Goal: Task Accomplishment & Management: Use online tool/utility

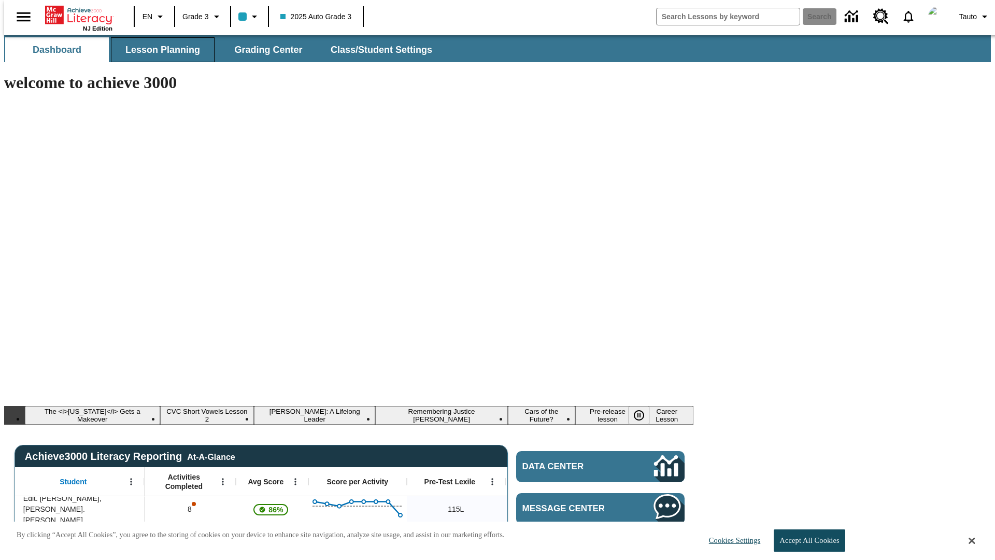
click at [159, 50] on span "Lesson Planning" at bounding box center [162, 50] width 75 height 12
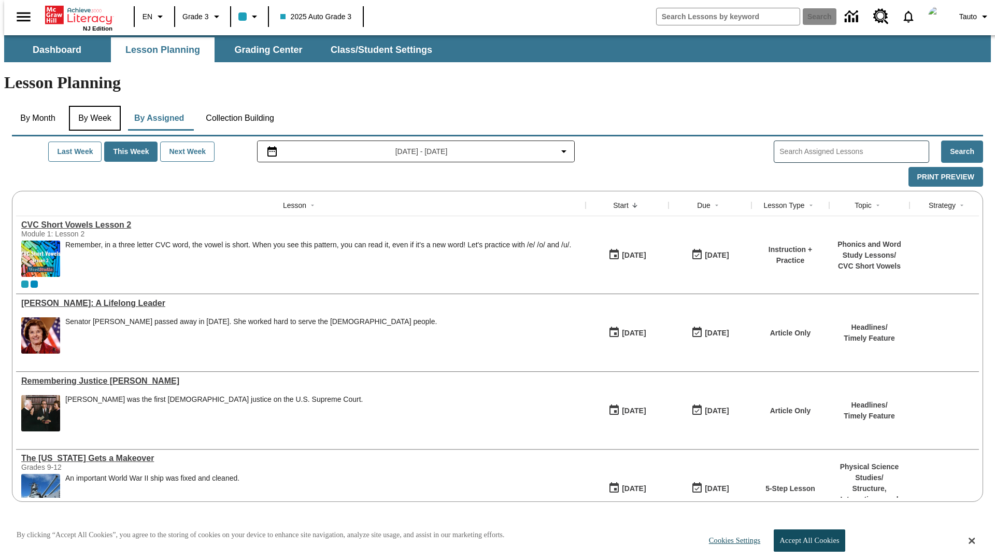
click at [93, 106] on button "By Week" at bounding box center [95, 118] width 52 height 25
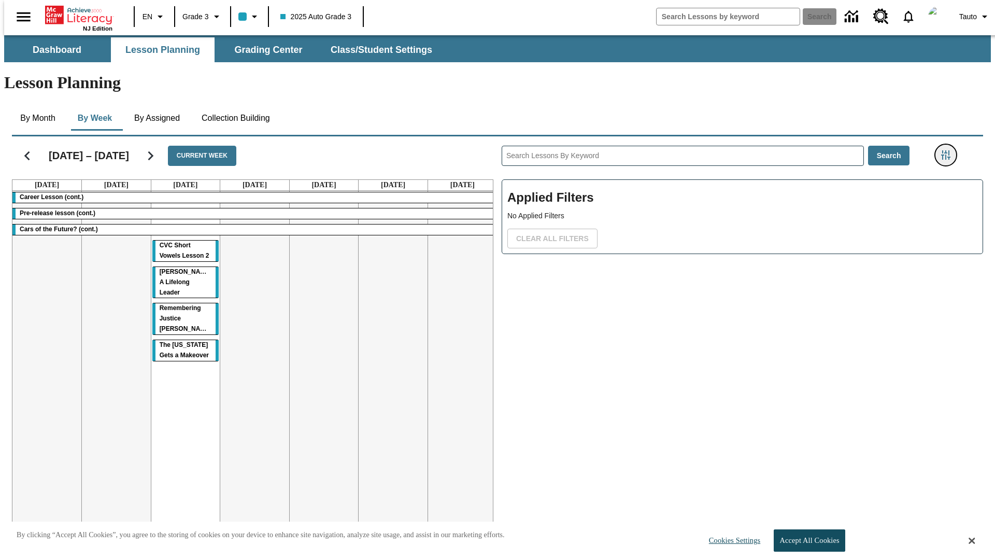
click at [949, 150] on icon "Filters Side menu" at bounding box center [945, 154] width 9 height 9
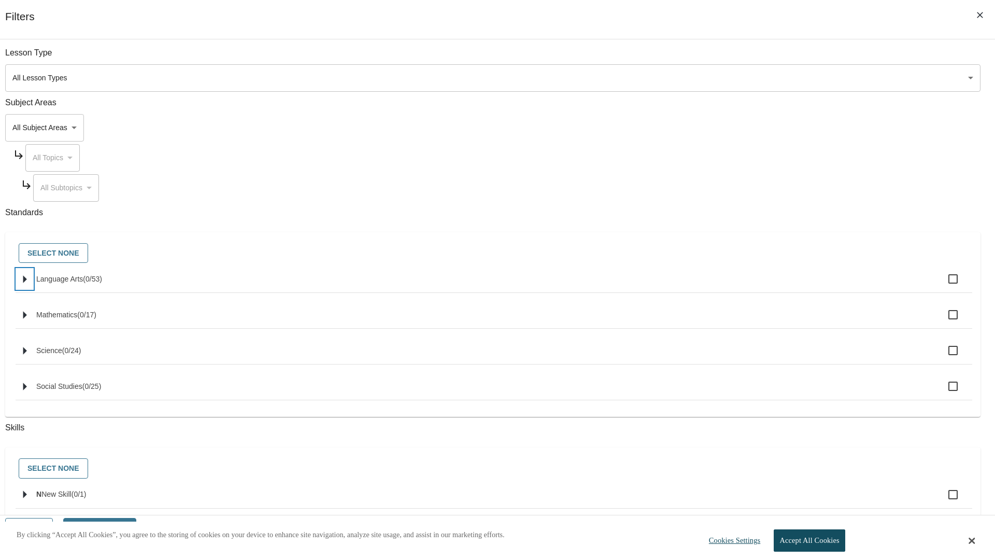
click at [27, 283] on icon "Select standards" at bounding box center [25, 279] width 4 height 8
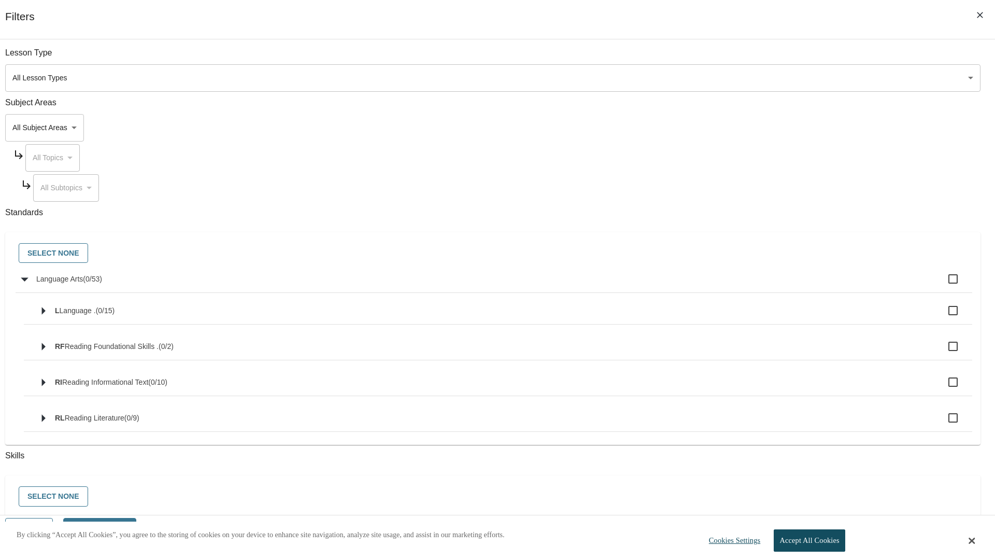
click at [754, 285] on label "Language Arts ( 0 / 53 )" at bounding box center [500, 279] width 928 height 22
click at [942, 285] on input "Language Arts ( 0 / 53 )" at bounding box center [953, 279] width 22 height 22
checkbox input "true"
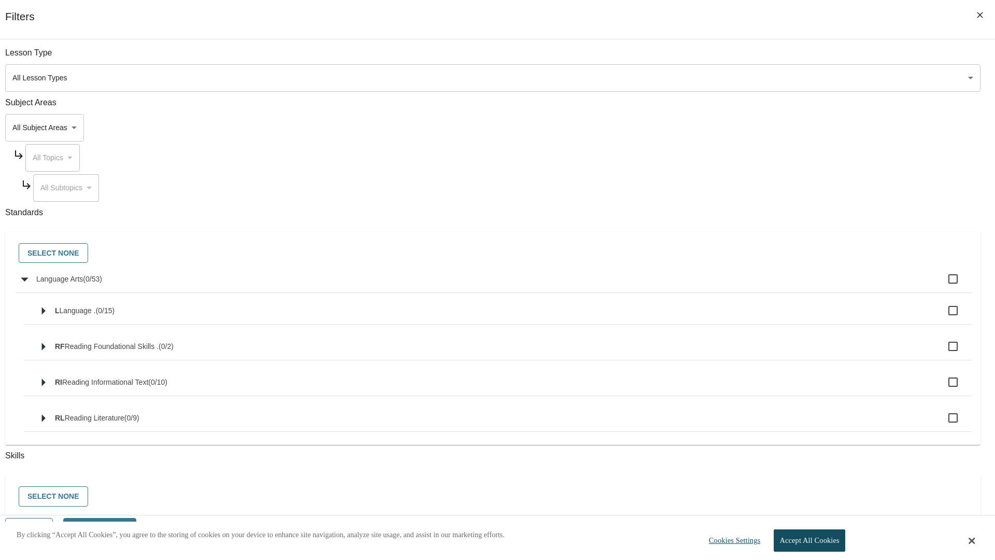
checkbox input "true"
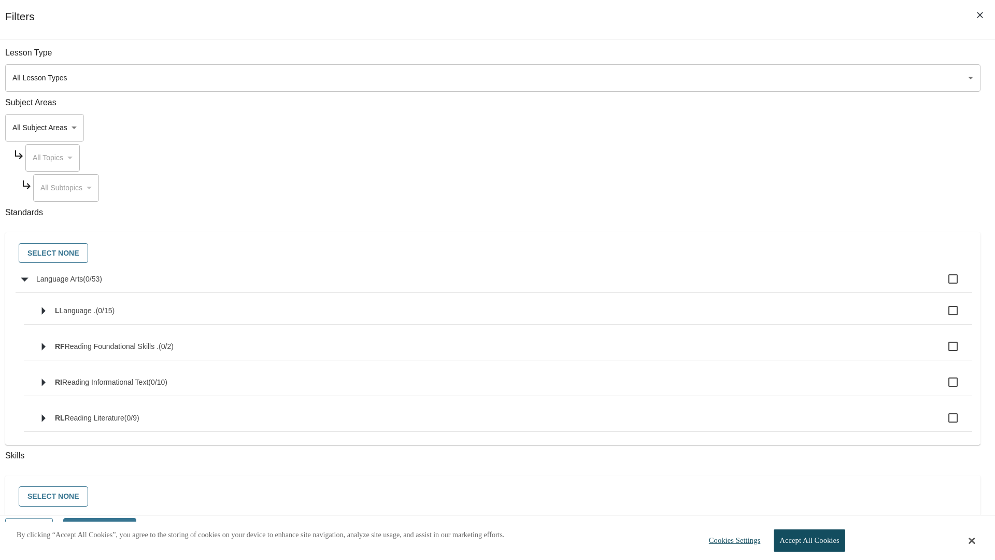
checkbox input "true"
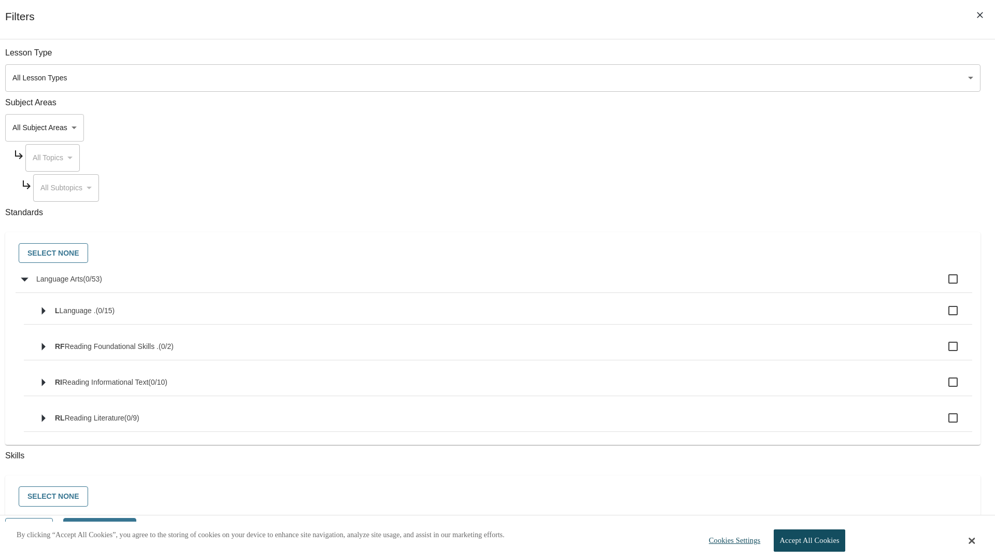
checkbox input "true"
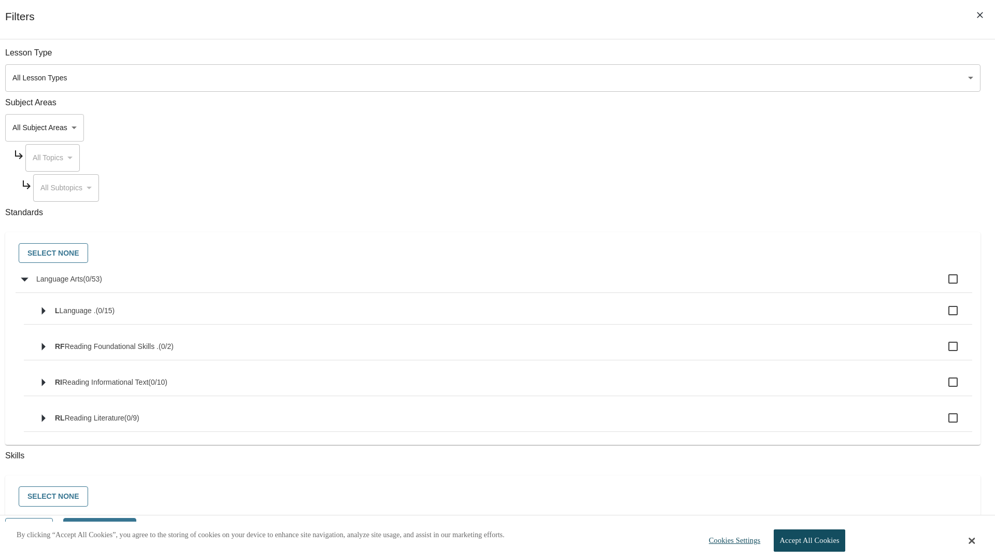
checkbox input "true"
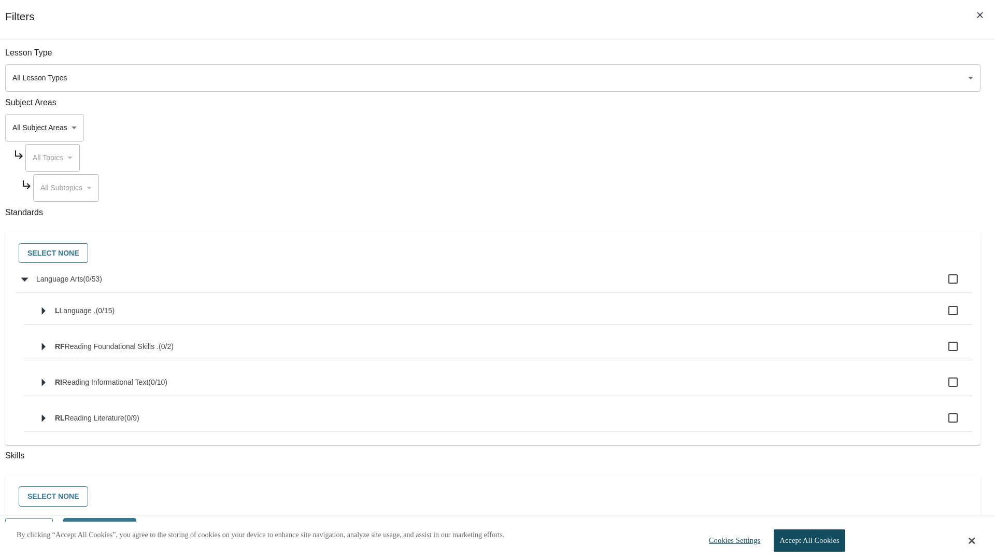
checkbox input "true"
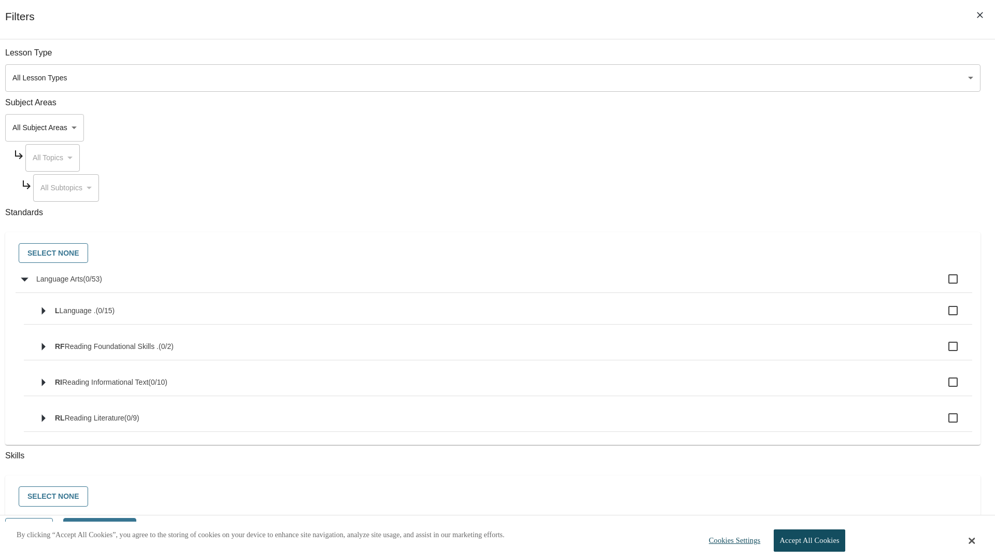
checkbox input "true"
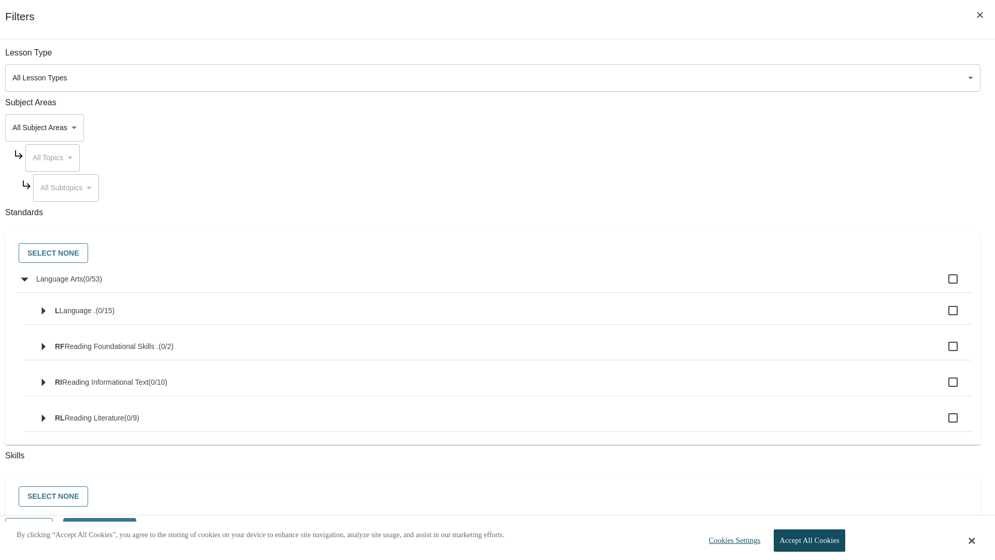
checkbox input "true"
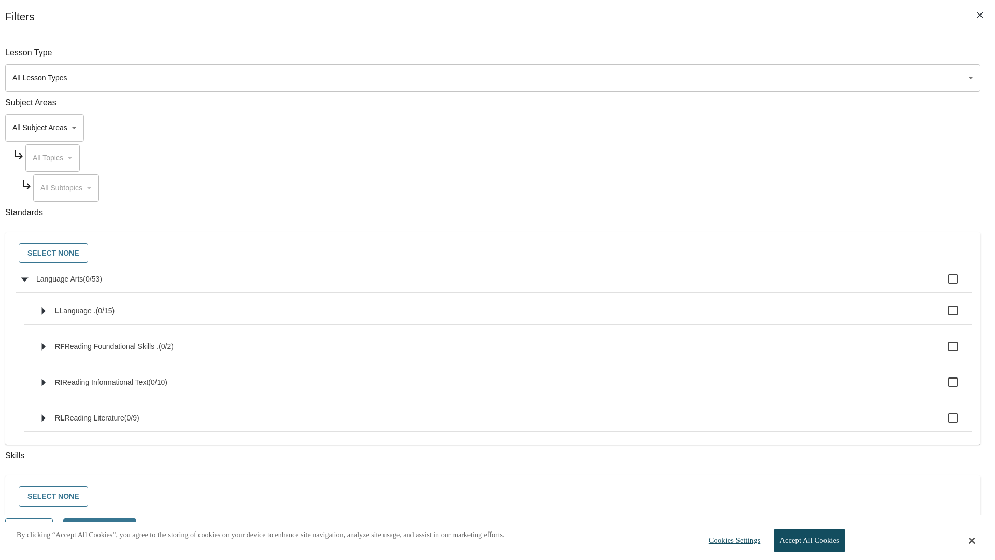
checkbox input "true"
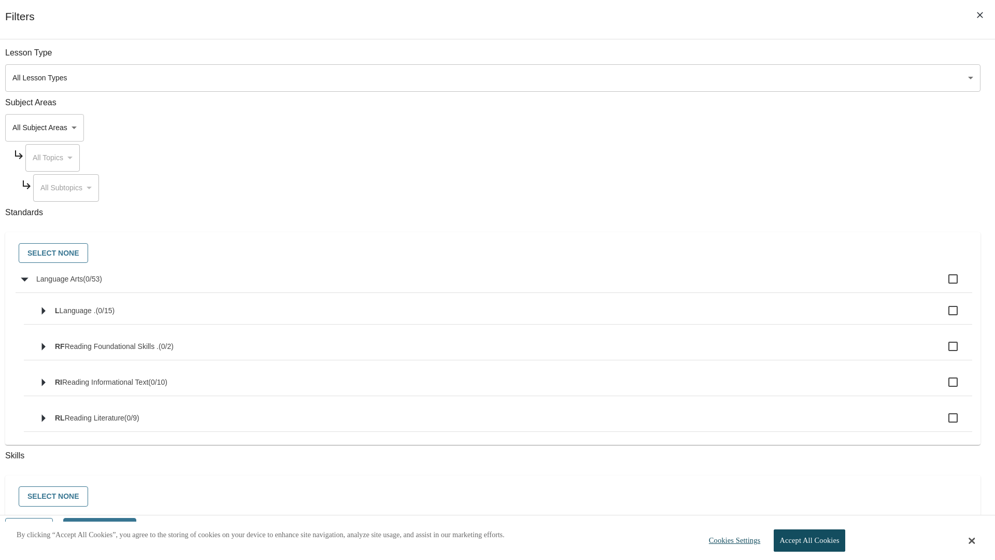
checkbox input "true"
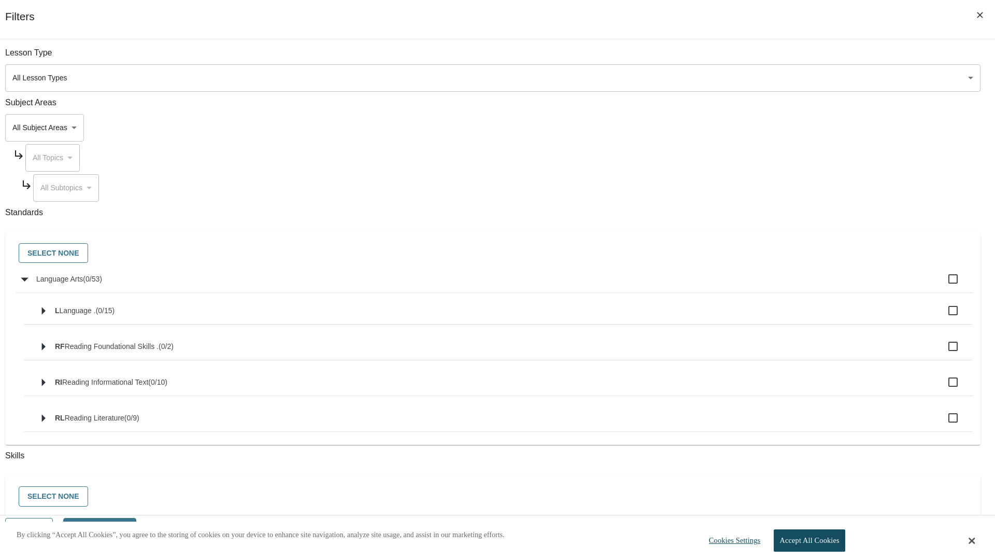
checkbox input "true"
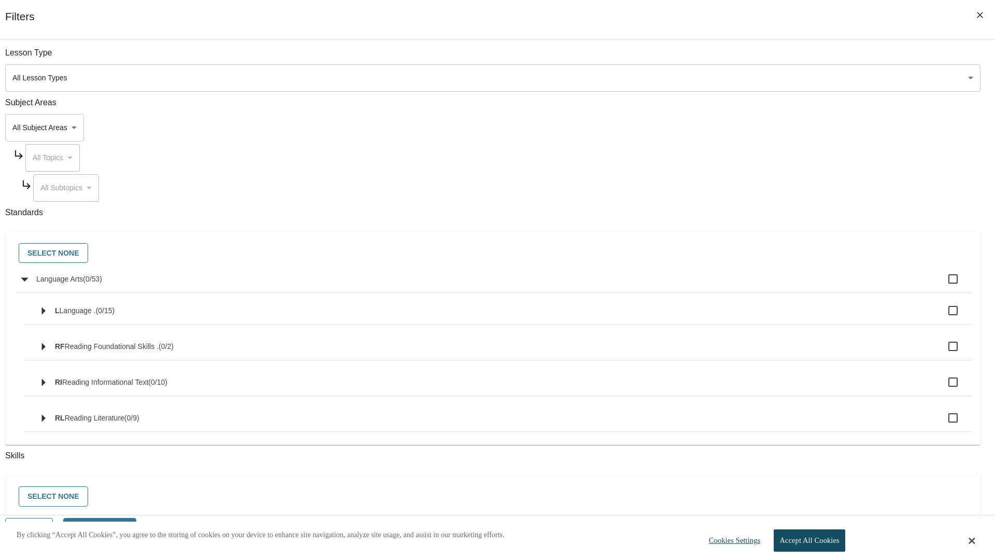
checkbox input "true"
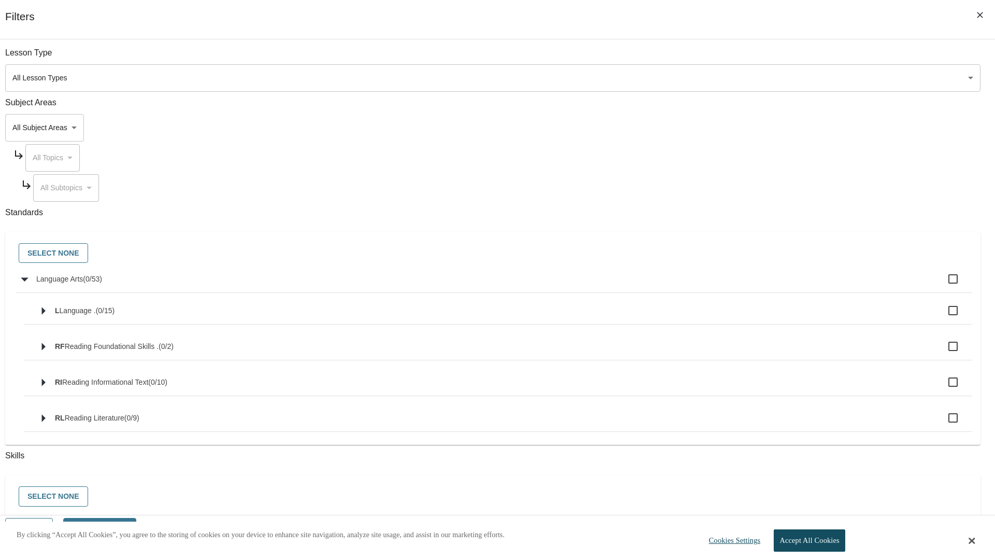
checkbox input "true"
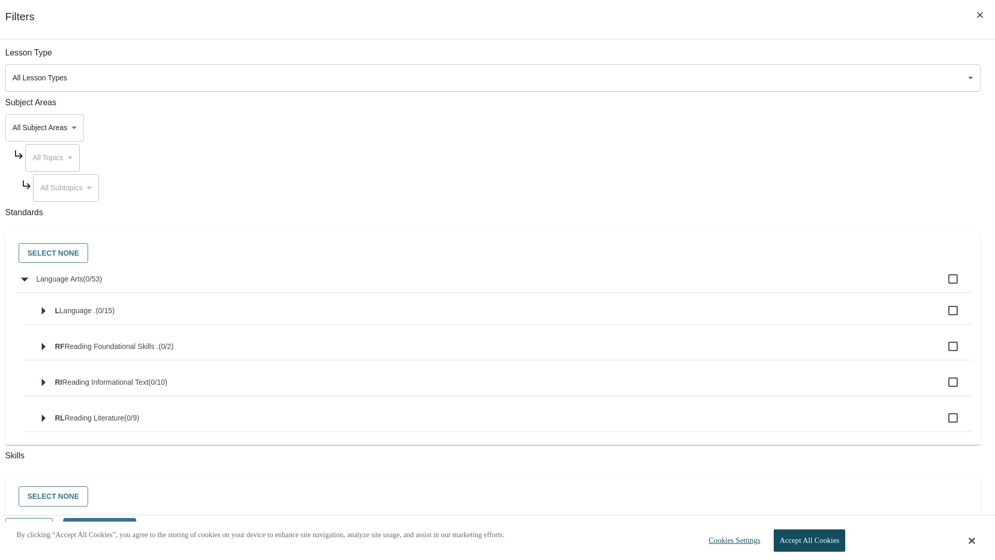
checkbox input "true"
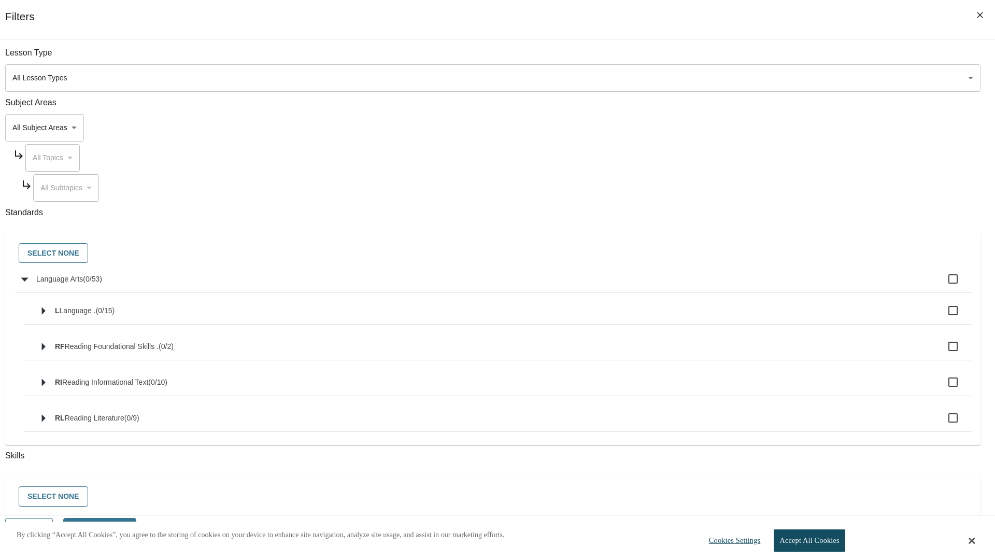
checkbox input "true"
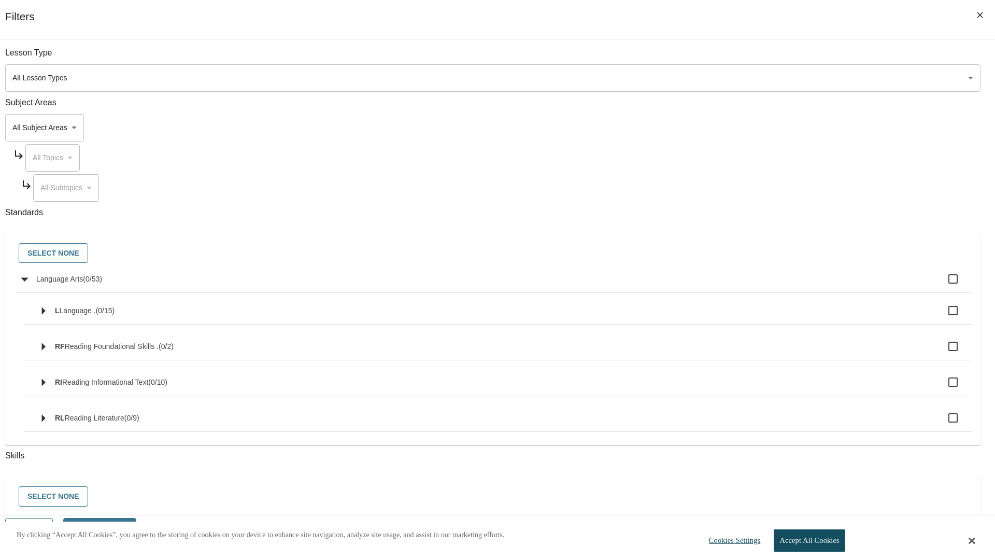
checkbox input "true"
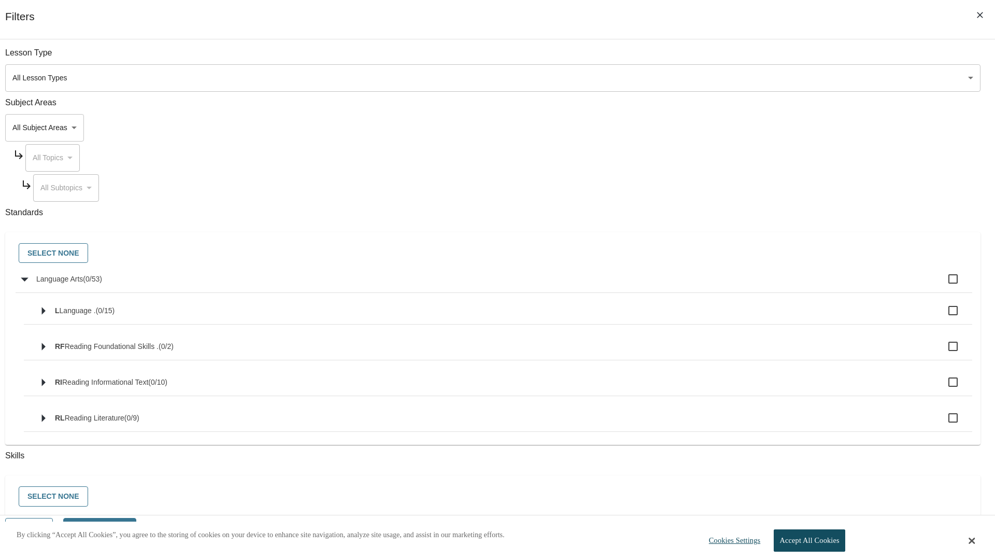
checkbox input "true"
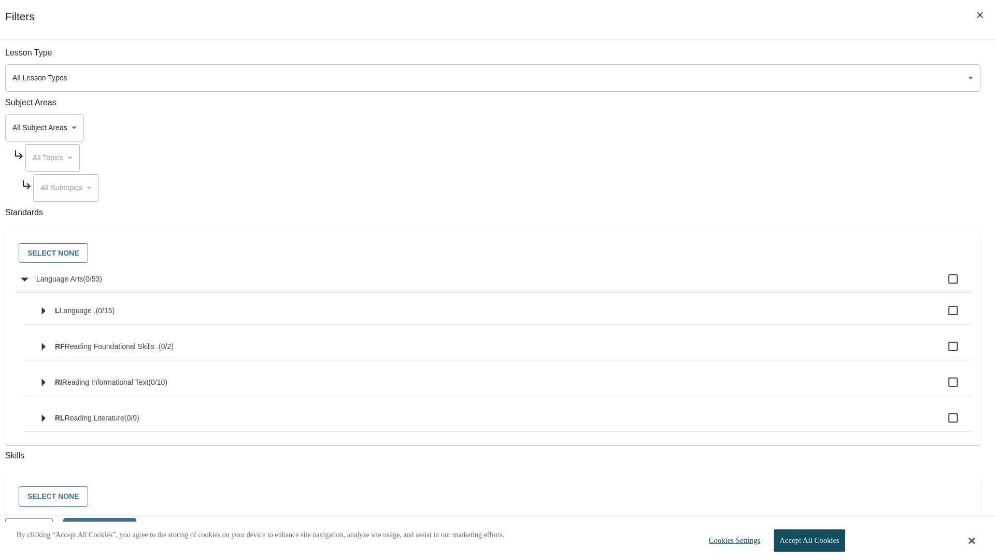
checkbox input "true"
click at [88, 254] on button "Select None" at bounding box center [53, 253] width 69 height 20
checkbox input "false"
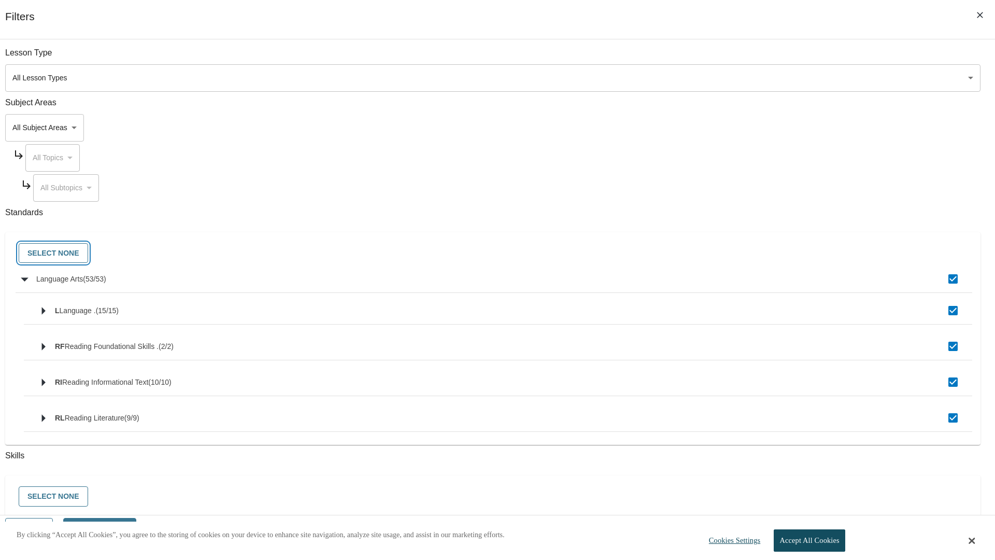
checkbox input "false"
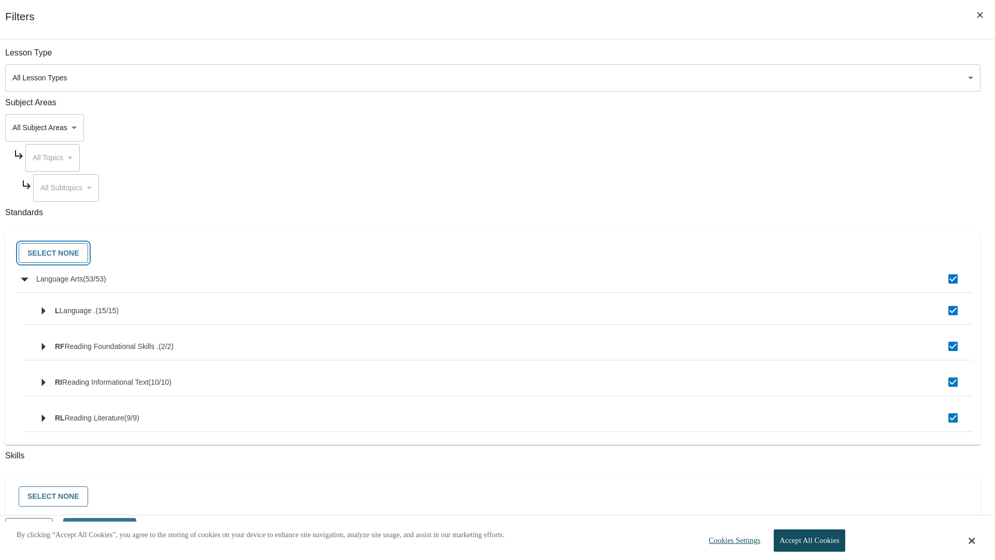
checkbox input "false"
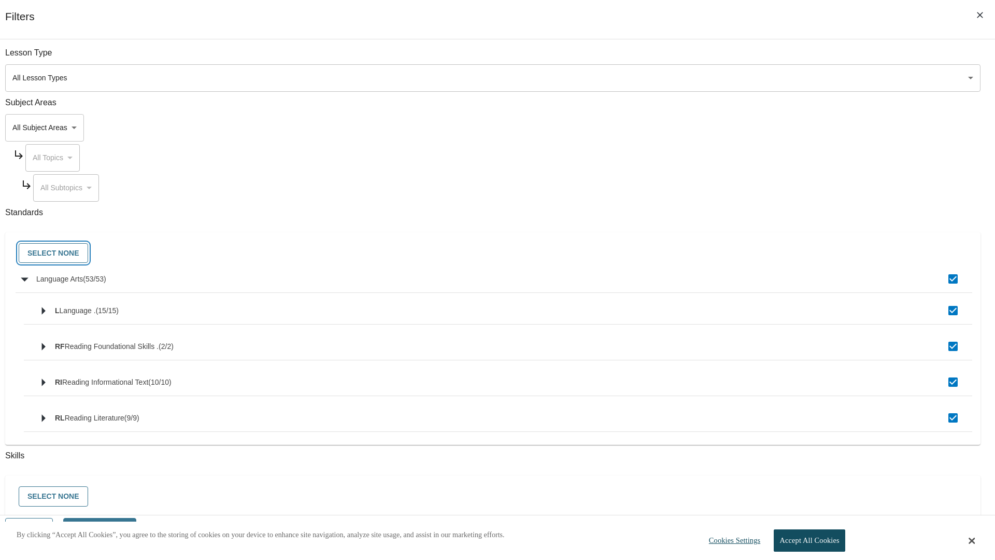
checkbox input "false"
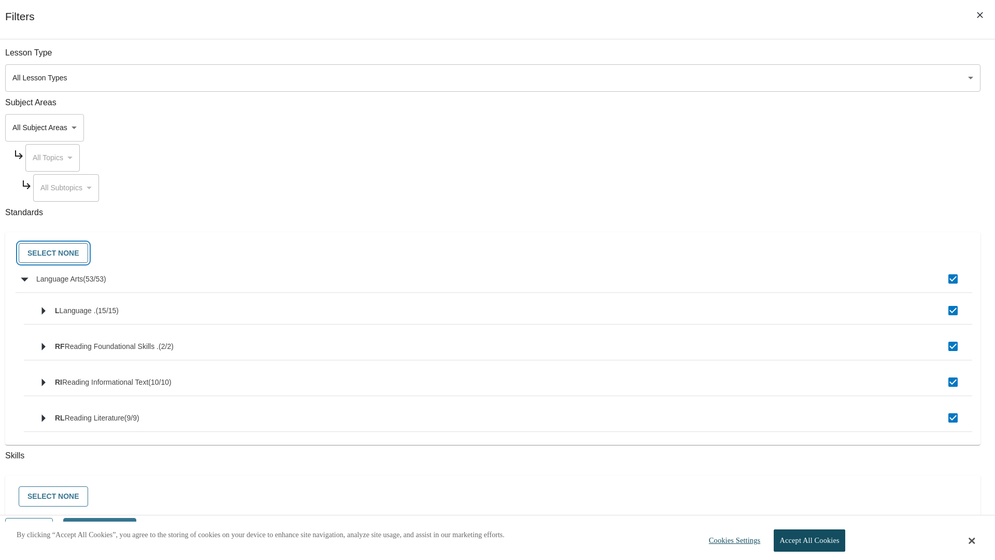
checkbox input "false"
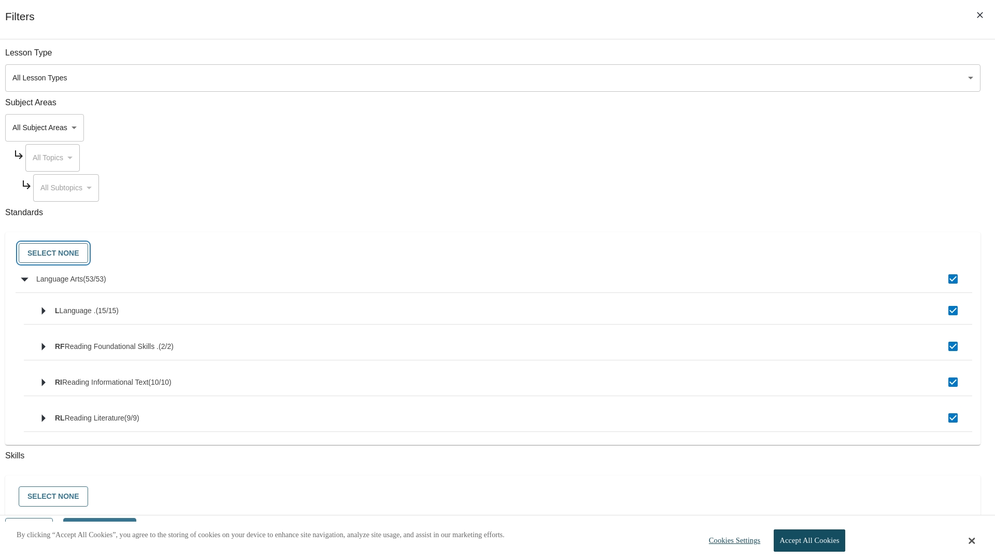
checkbox input "false"
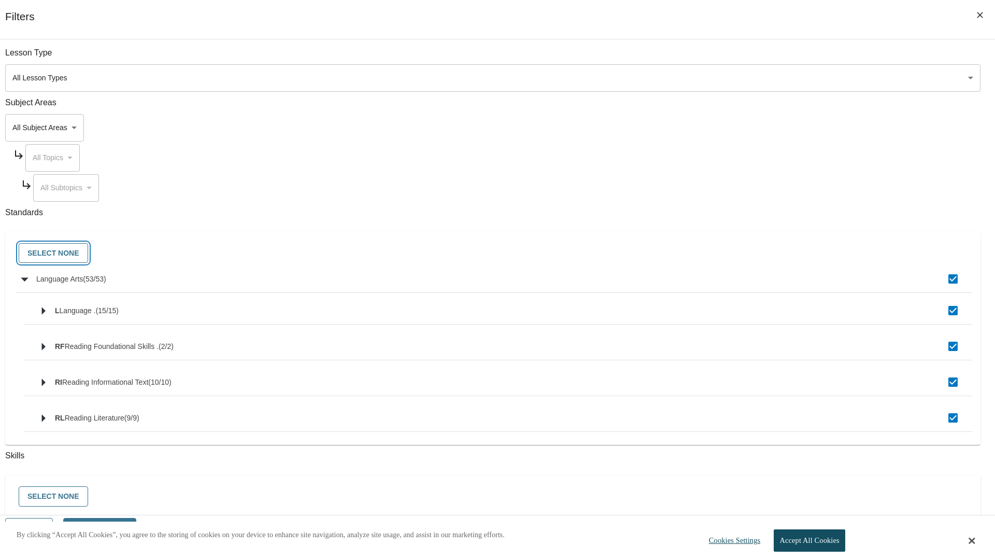
checkbox input "false"
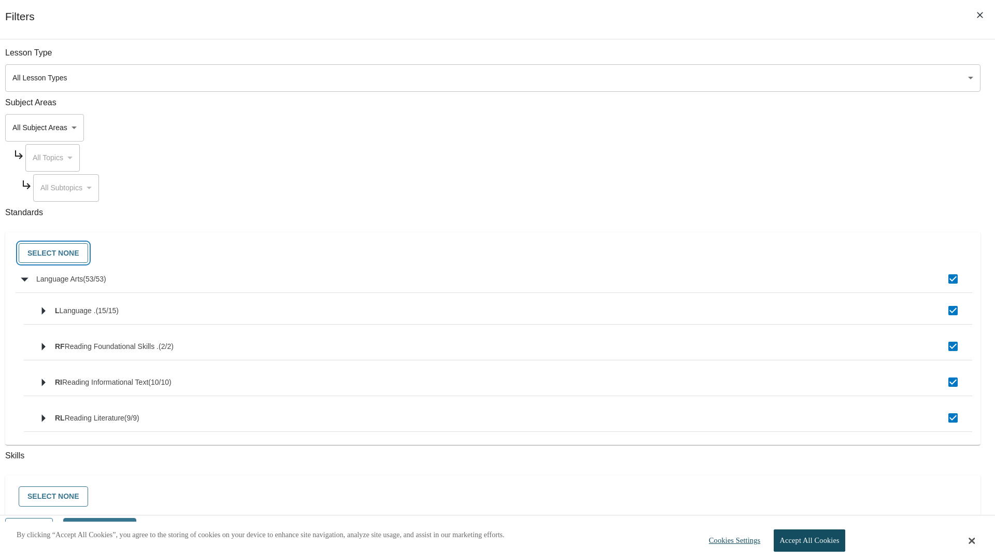
checkbox input "false"
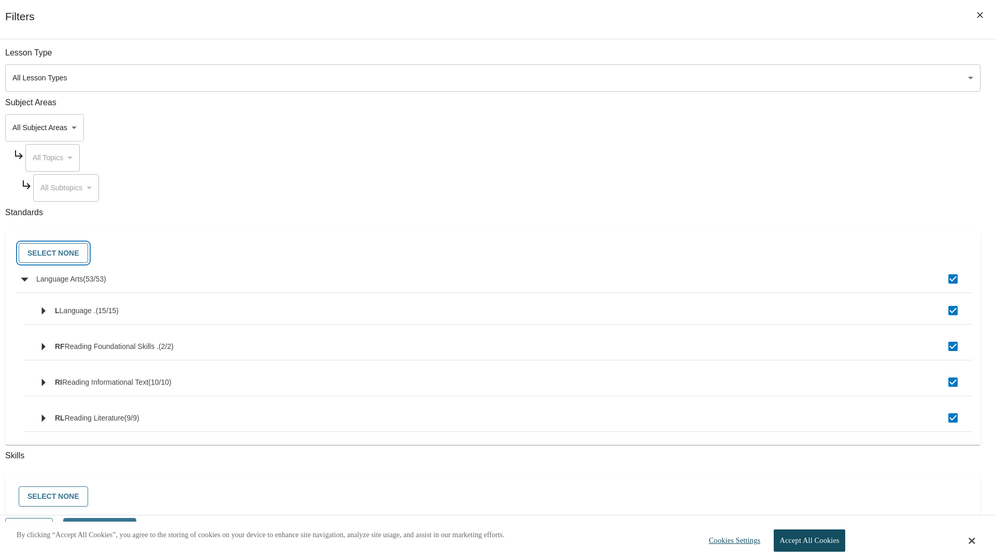
checkbox input "false"
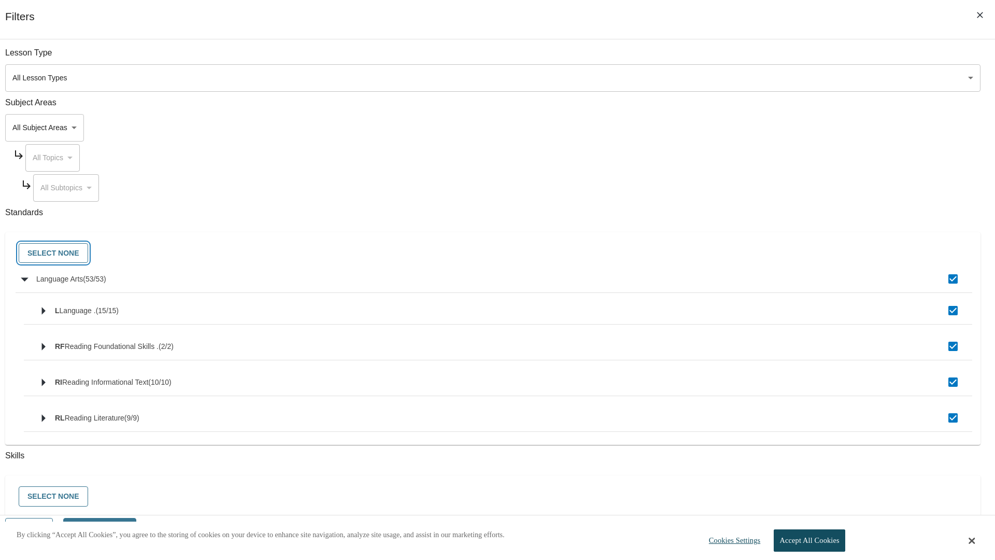
checkbox input "false"
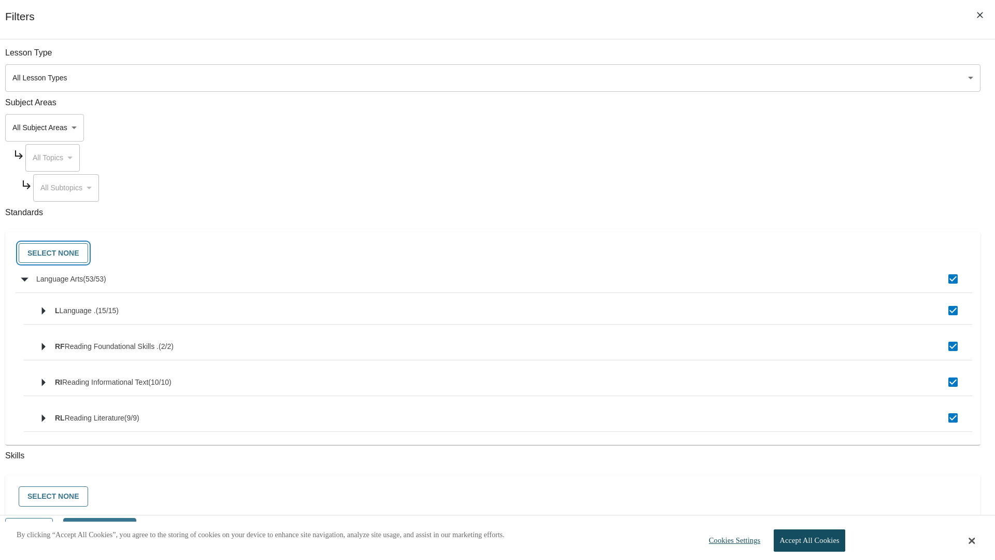
checkbox input "false"
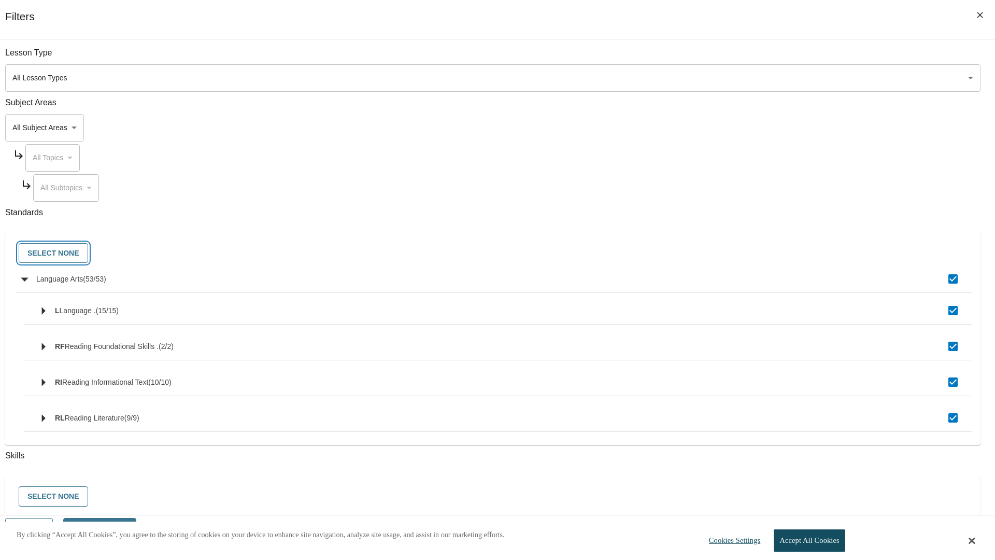
checkbox input "false"
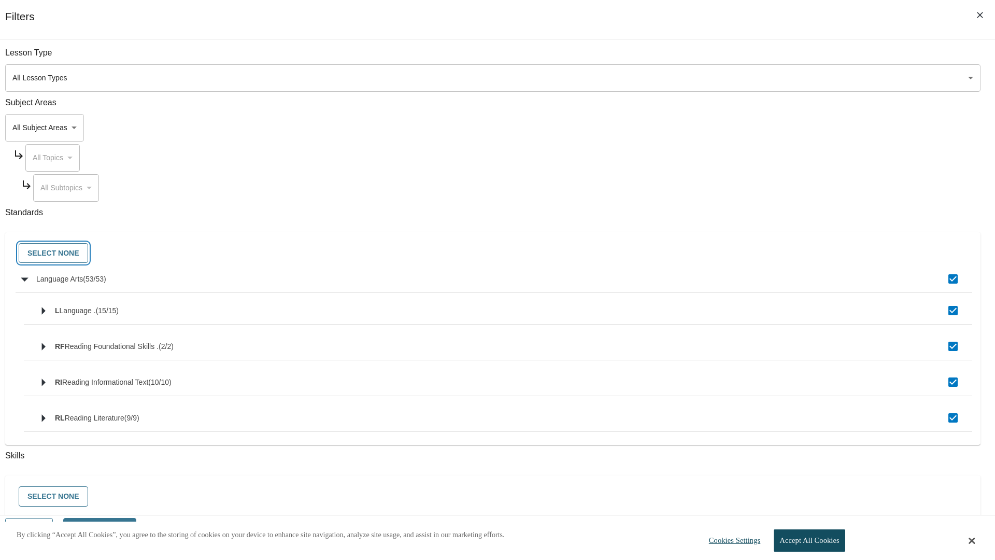
checkbox input "false"
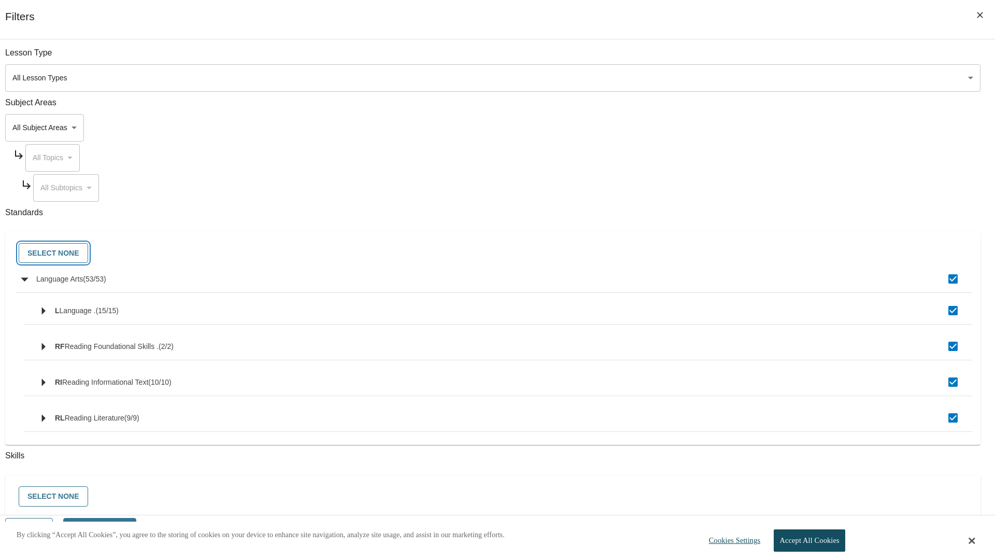
checkbox input "false"
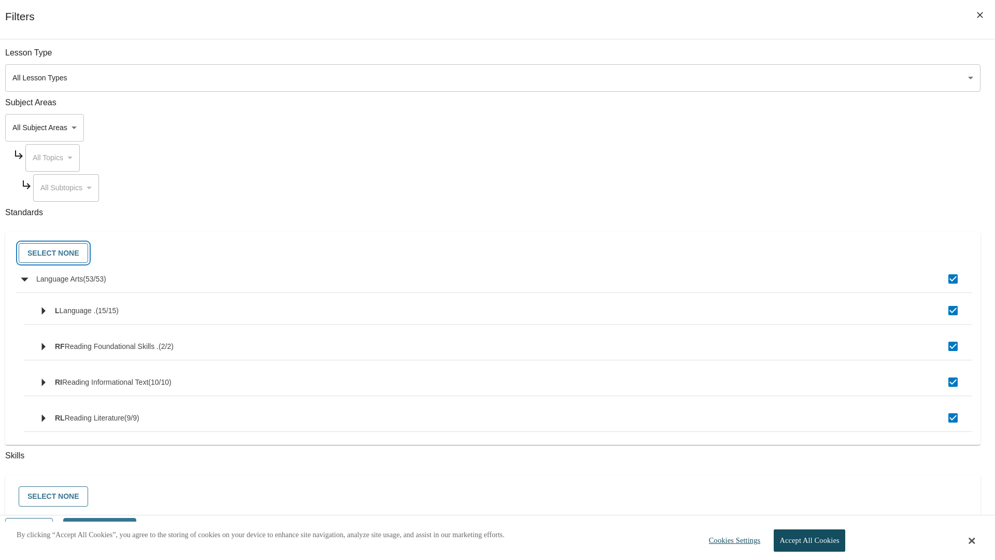
checkbox input "false"
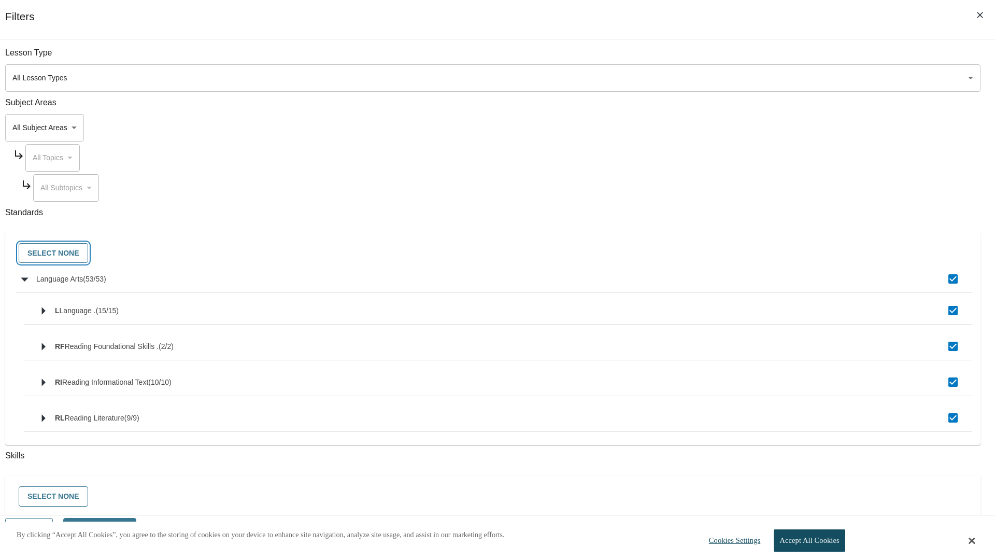
checkbox input "false"
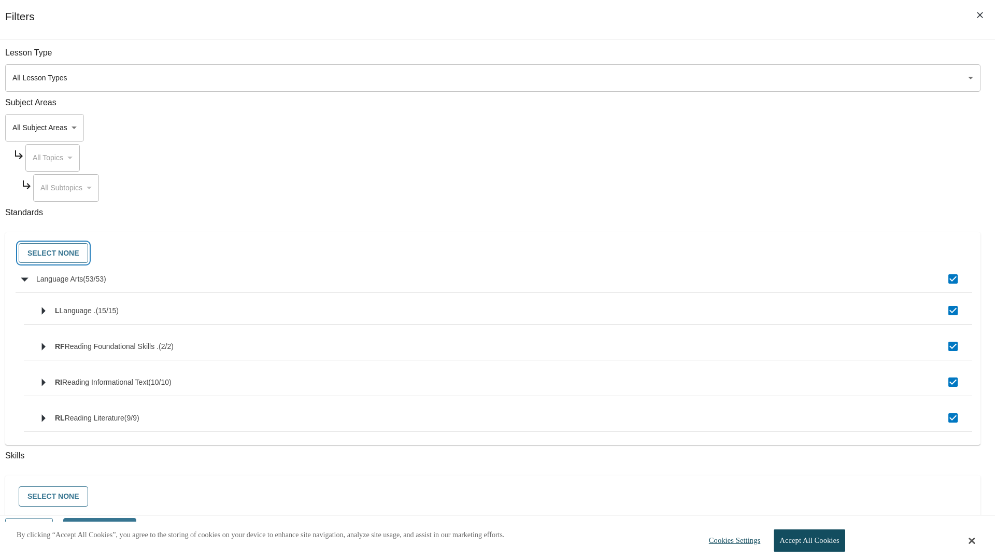
checkbox input "false"
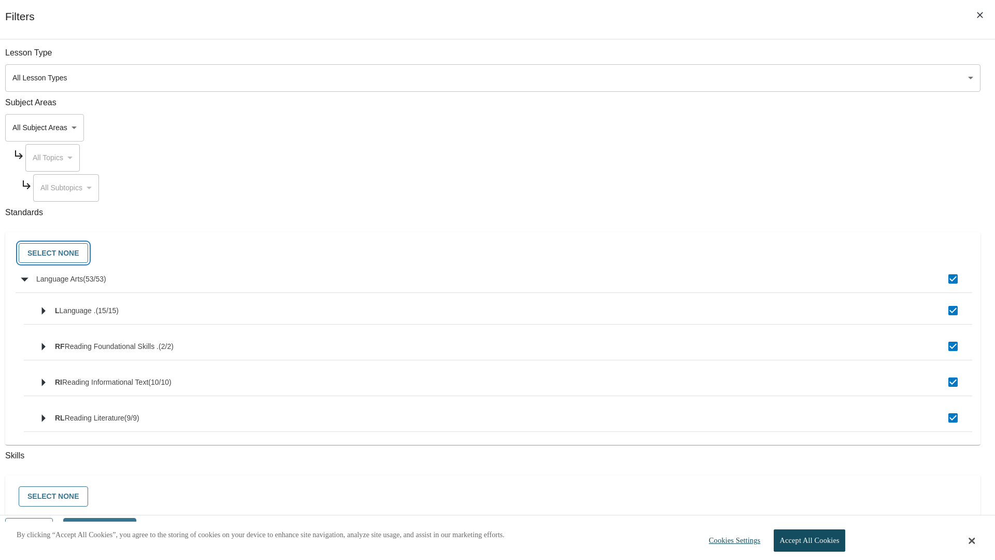
checkbox input "false"
